Goal: Task Accomplishment & Management: Use online tool/utility

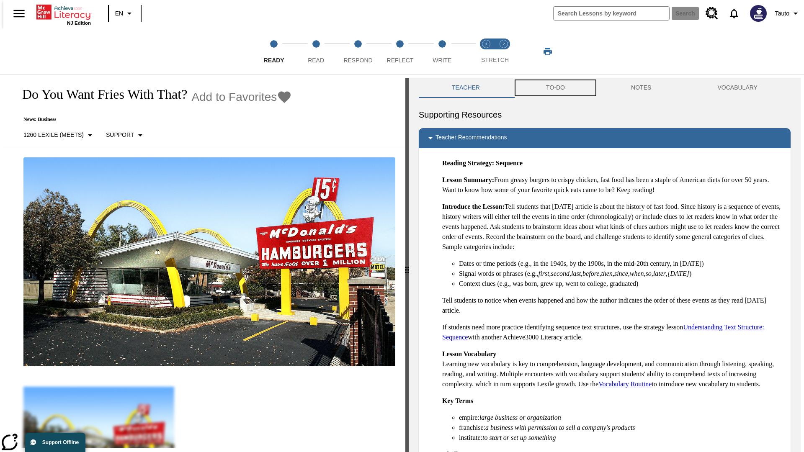
click at [555, 88] on button "TO-DO" at bounding box center [555, 88] width 85 height 20
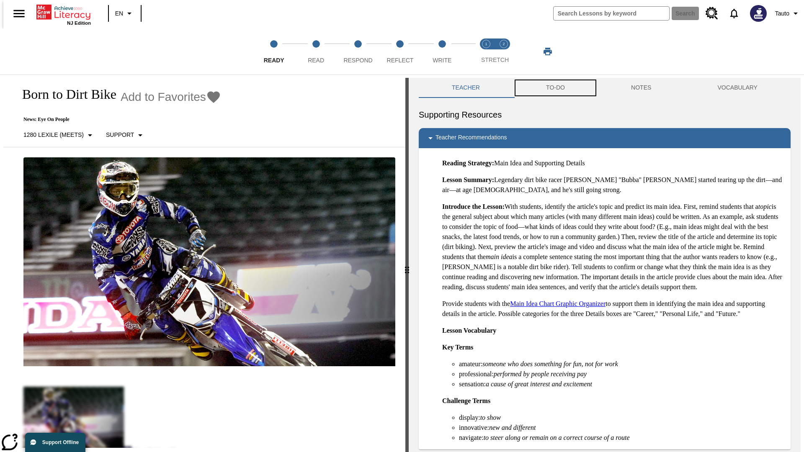
click at [555, 88] on button "TO-DO" at bounding box center [555, 88] width 85 height 20
